Goal: Transaction & Acquisition: Purchase product/service

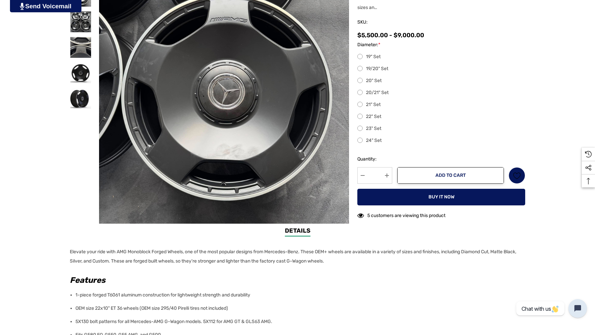
scroll to position [201, 0]
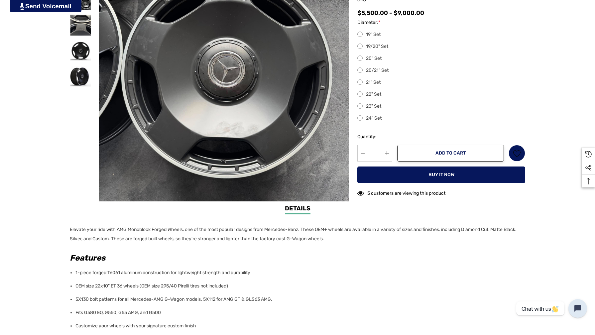
click at [361, 94] on label "22" Set" at bounding box center [441, 94] width 168 height 8
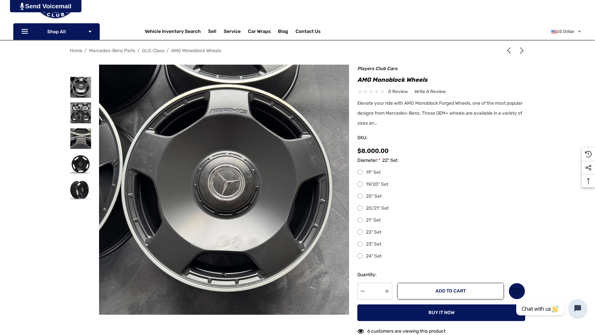
scroll to position [78, 0]
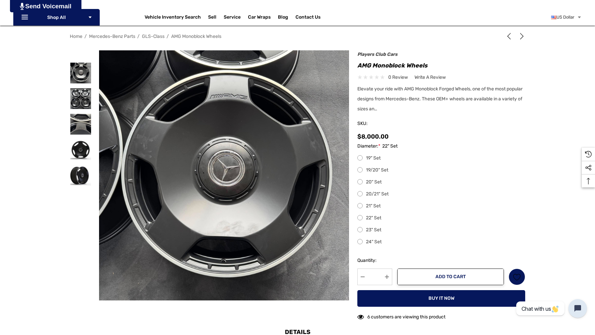
click at [360, 206] on label "21" Set" at bounding box center [441, 206] width 168 height 8
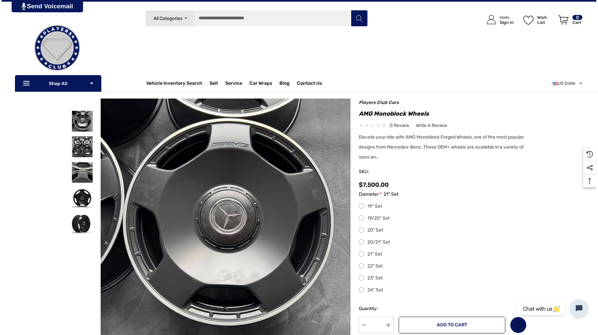
scroll to position [29, 0]
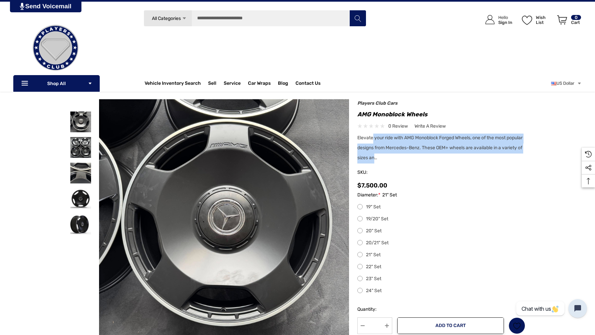
drag, startPoint x: 373, startPoint y: 137, endPoint x: 395, endPoint y: 157, distance: 29.4
click at [395, 157] on span "Elevate your ride with AMG Monoblock Forged Wheels, one of the most popular des…" at bounding box center [439, 148] width 165 height 26
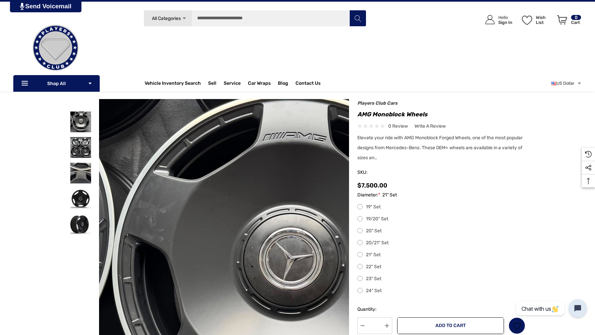
click at [135, 158] on img at bounding box center [287, 271] width 426 height 426
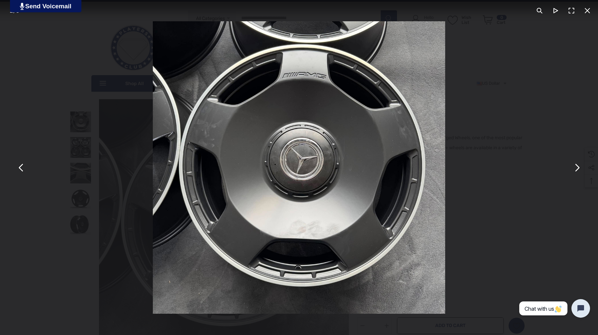
drag, startPoint x: 156, startPoint y: 193, endPoint x: 152, endPoint y: 194, distance: 3.5
click at [156, 193] on img "You can close this modal content with the ESC key" at bounding box center [299, 167] width 293 height 293
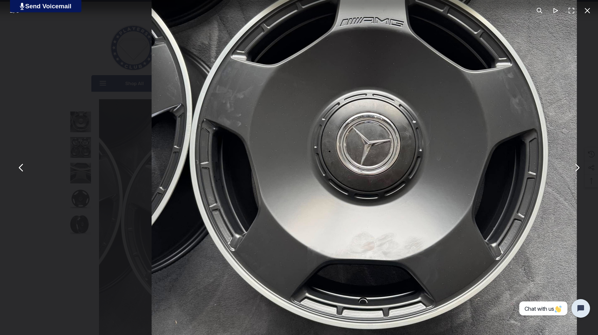
click at [100, 195] on div "You can close this modal content with the ESC key" at bounding box center [299, 167] width 598 height 335
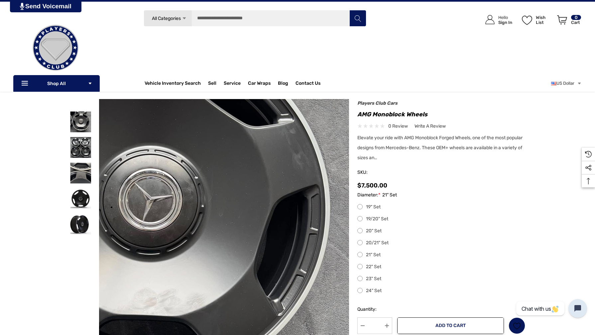
click at [335, 242] on img at bounding box center [147, 212] width 426 height 426
